Goal: Task Accomplishment & Management: Manage account settings

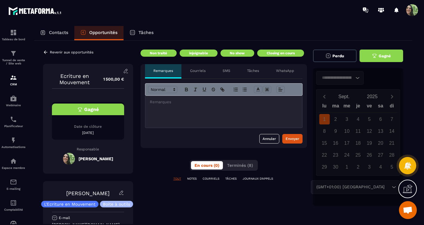
click at [205, 70] on p "Courriels" at bounding box center [198, 70] width 16 height 5
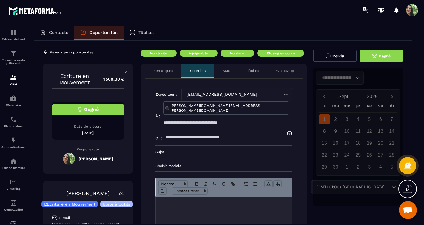
click at [162, 70] on p "Remarques" at bounding box center [164, 70] width 20 height 5
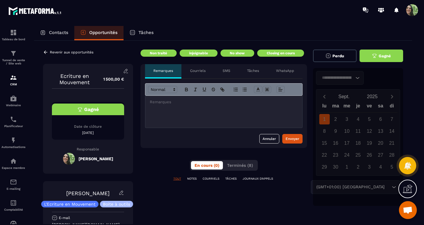
click at [153, 103] on p at bounding box center [224, 101] width 148 height 5
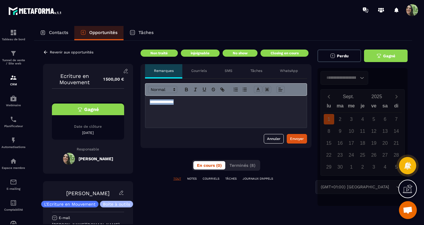
drag, startPoint x: 177, startPoint y: 103, endPoint x: 143, endPoint y: 101, distance: 34.4
click at [144, 102] on div "**********" at bounding box center [226, 113] width 171 height 69
click at [46, 52] on icon at bounding box center [45, 52] width 5 height 5
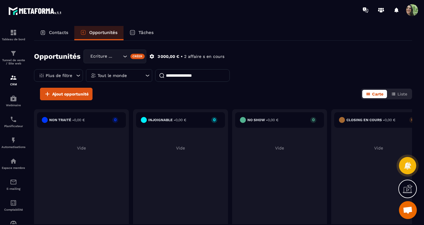
click at [146, 96] on div "Ajout opportunité Carte Liste" at bounding box center [223, 94] width 378 height 13
click at [15, 77] on img at bounding box center [13, 77] width 7 height 7
